Goal: Find specific page/section

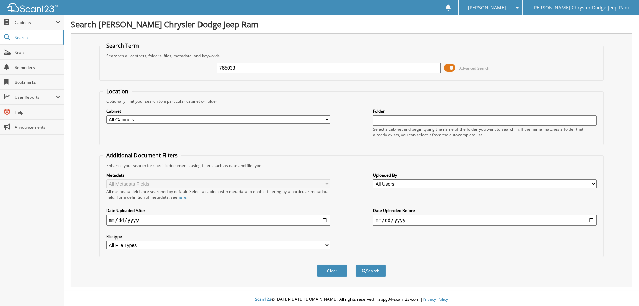
type input "765033"
click at [356, 264] on button "Search" at bounding box center [371, 270] width 30 height 13
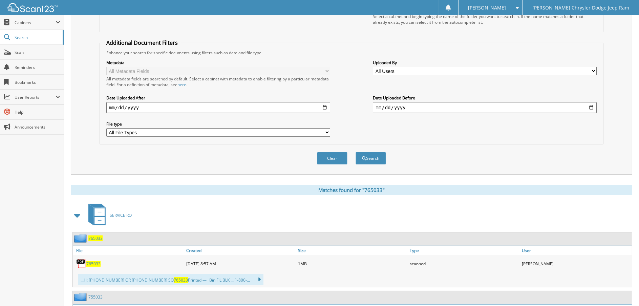
scroll to position [167, 0]
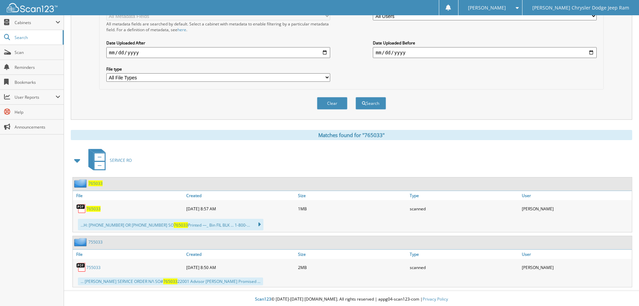
click at [95, 208] on span "765033" at bounding box center [93, 209] width 14 height 6
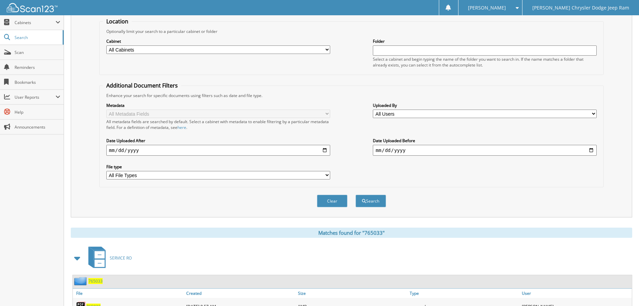
scroll to position [0, 0]
